Goal: Task Accomplishment & Management: Use online tool/utility

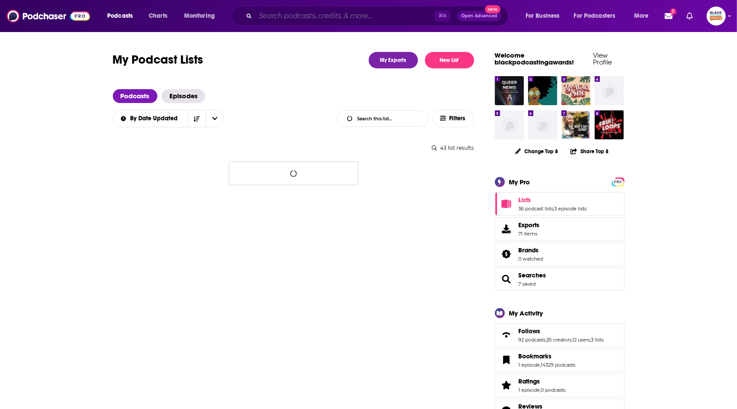
click at [365, 13] on input "Search podcasts, credits, & more..." at bounding box center [344, 16] width 179 height 14
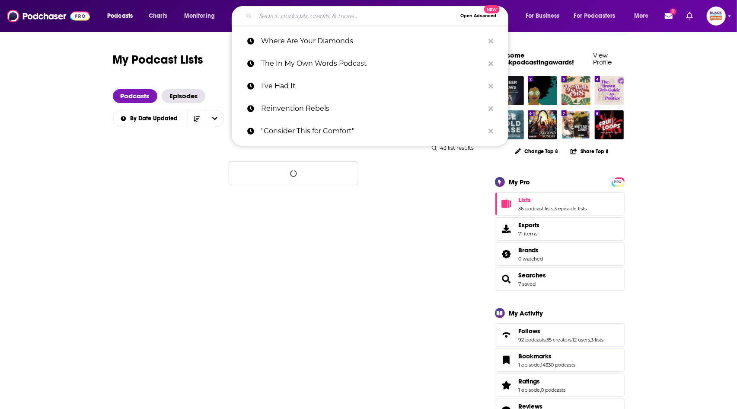
paste input "LetCha Know Podcast"
type input "LetCha Know Podcast"
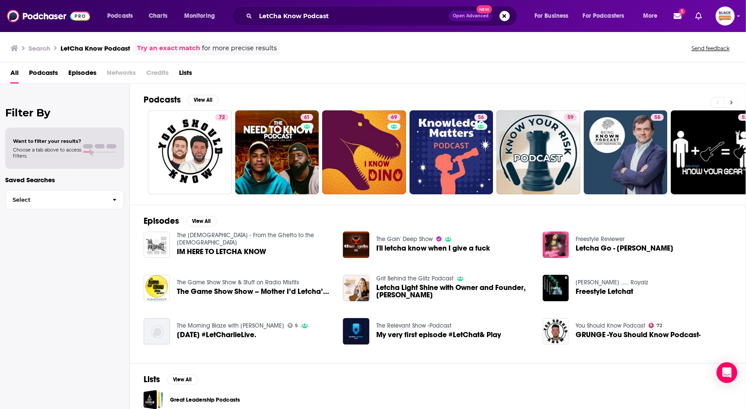
click at [734, 101] on button at bounding box center [731, 102] width 14 height 11
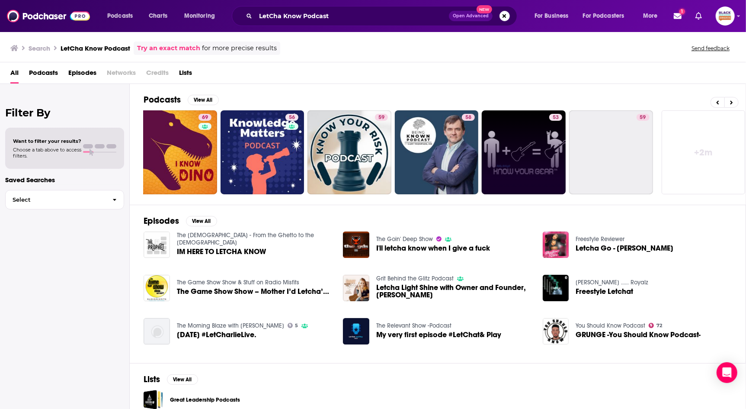
scroll to position [0, 192]
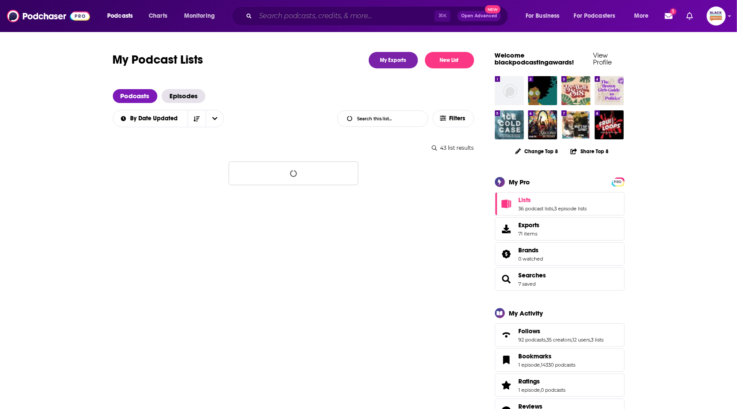
click at [303, 15] on input "Search podcasts, credits, & more..." at bounding box center [344, 16] width 179 height 14
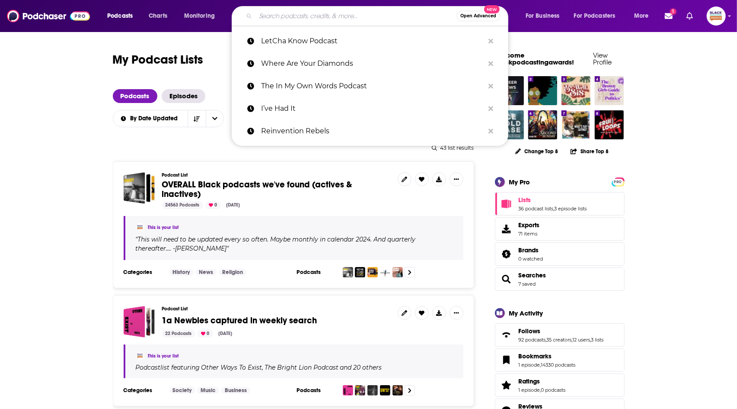
paste input "The Black Landscape"
type input "The Black Landscape"
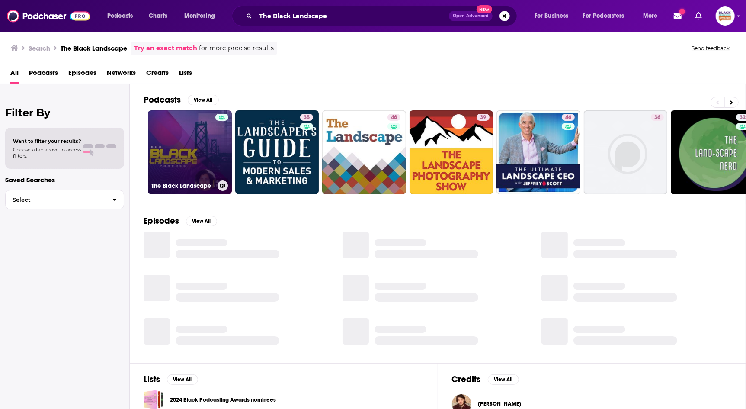
click at [218, 185] on button at bounding box center [222, 185] width 10 height 10
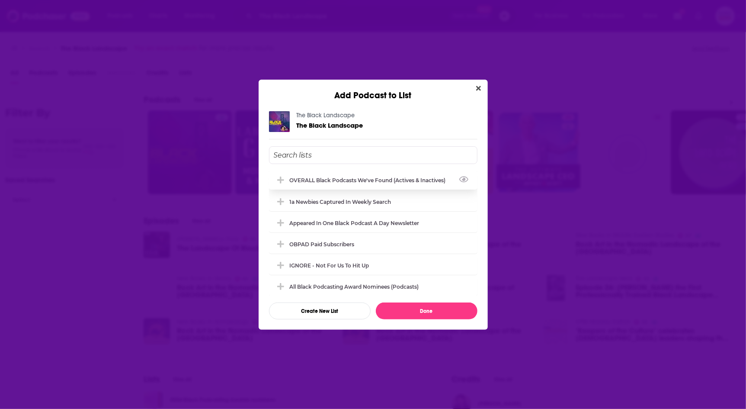
click at [404, 181] on div "OVERALL Black podcasts we've found (actives & inactives)" at bounding box center [370, 180] width 161 height 6
click at [431, 310] on button "Done" at bounding box center [427, 310] width 102 height 17
